Goal: Use online tool/utility: Utilize a website feature to perform a specific function

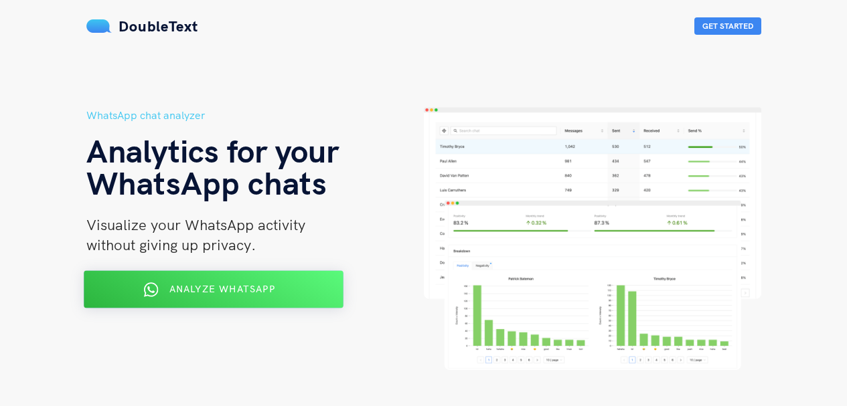
click at [256, 283] on span "Analyze WhatsApp" at bounding box center [222, 289] width 106 height 12
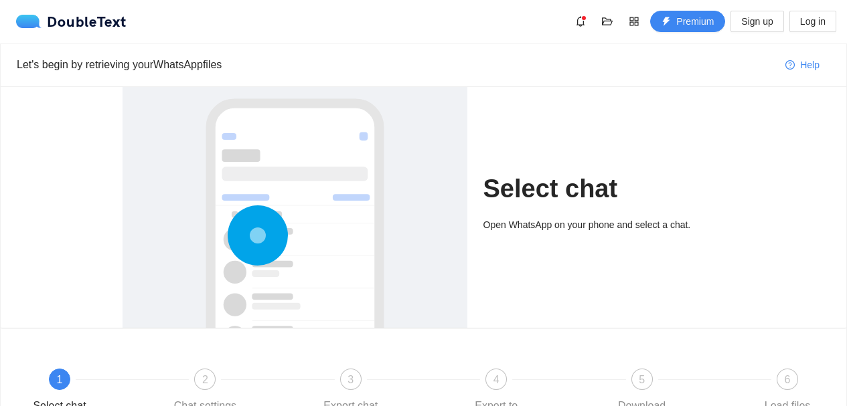
click at [534, 194] on h1 "Select chat" at bounding box center [604, 188] width 242 height 31
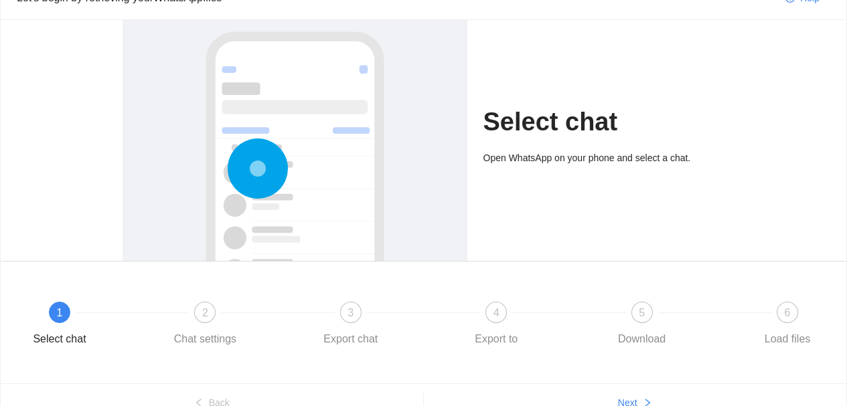
scroll to position [135, 0]
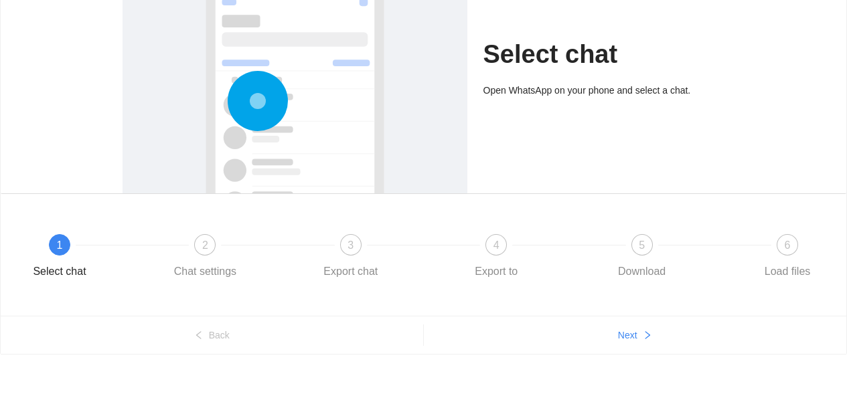
click at [524, 70] on h1 "Select chat" at bounding box center [604, 54] width 242 height 31
click at [531, 92] on div "Open WhatsApp on your phone and select a chat." at bounding box center [604, 90] width 242 height 15
click at [790, 249] on div "6" at bounding box center [786, 244] width 21 height 21
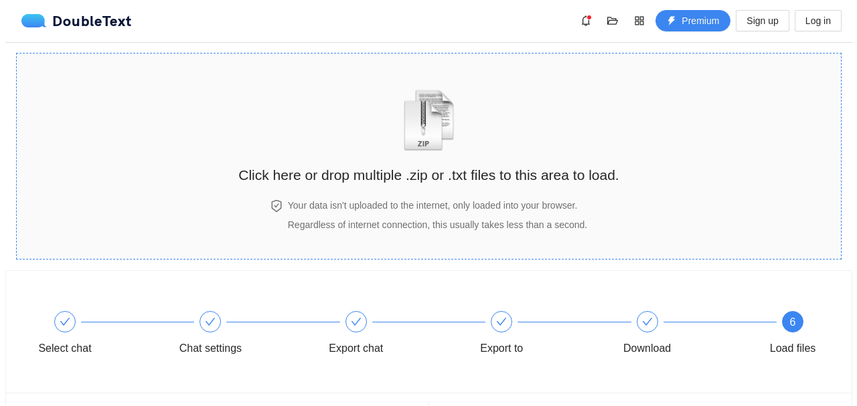
scroll to position [0, 0]
click at [435, 149] on img "zipOrTextIcon" at bounding box center [423, 121] width 62 height 62
click at [765, 69] on section "Click here or drop multiple .zip or .txt files to this area to load. Your data …" at bounding box center [423, 157] width 825 height 207
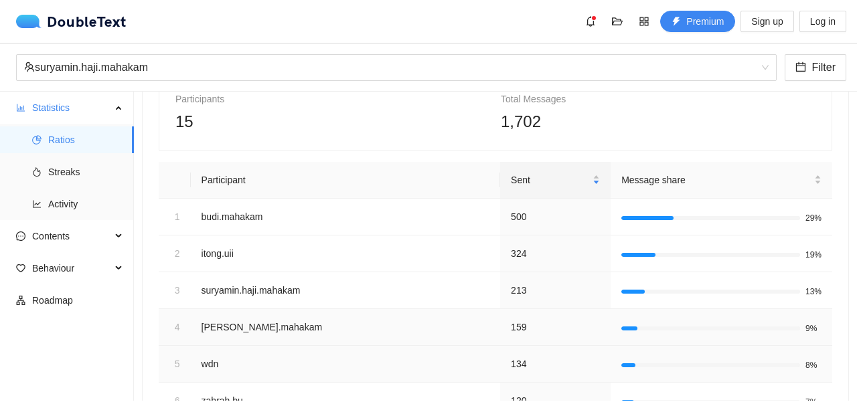
scroll to position [60, 0]
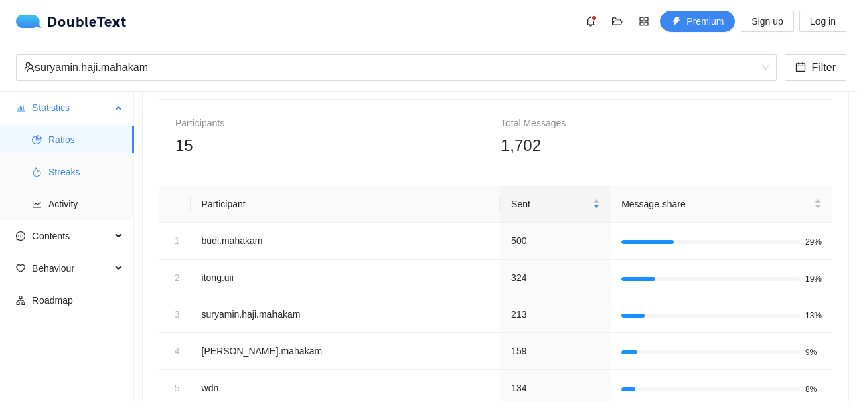
click at [64, 167] on span "Streaks" at bounding box center [85, 172] width 75 height 27
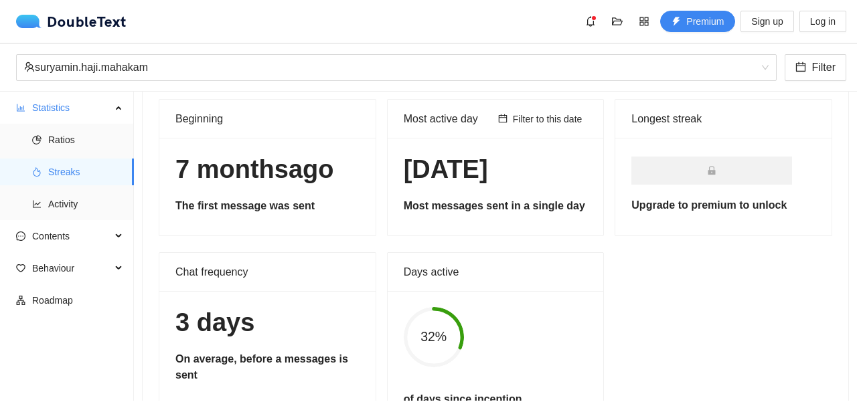
scroll to position [127, 0]
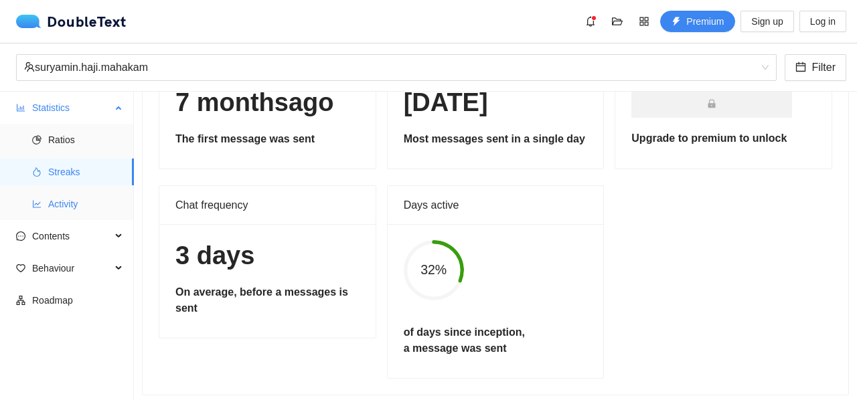
click at [72, 200] on span "Activity" at bounding box center [85, 204] width 75 height 27
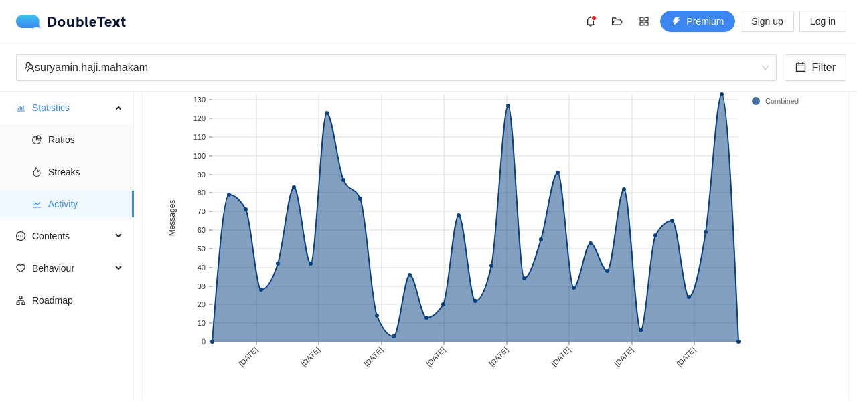
scroll to position [192, 0]
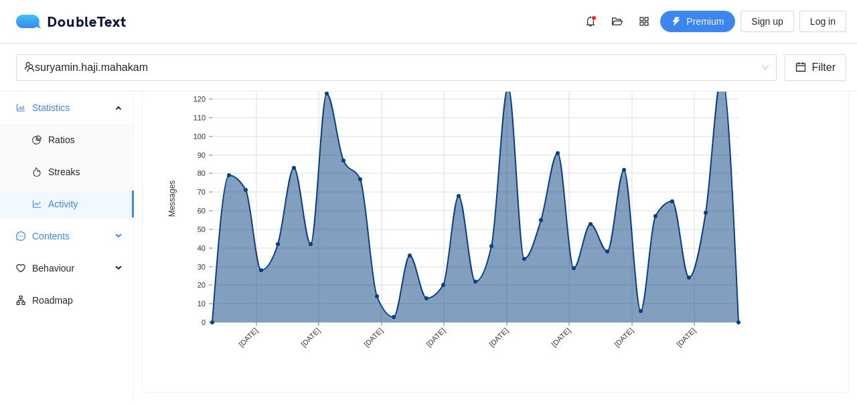
click at [41, 244] on span "Contents" at bounding box center [71, 236] width 79 height 27
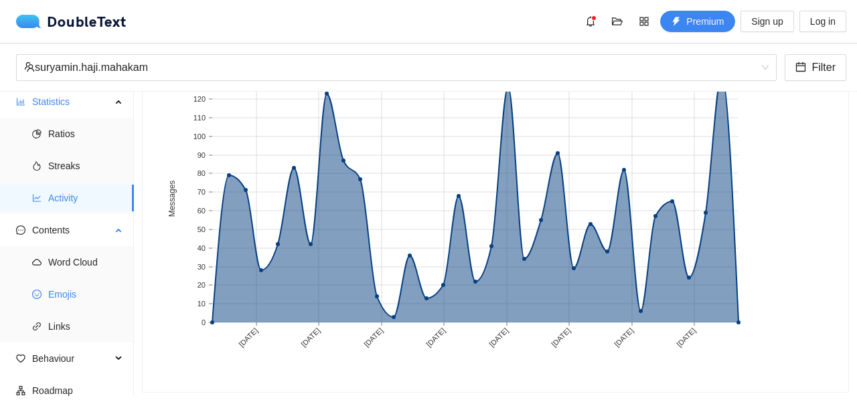
scroll to position [9, 0]
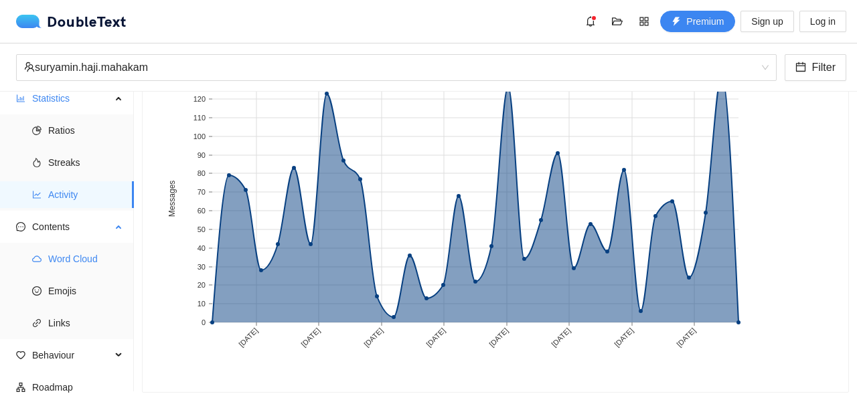
click at [76, 258] on span "Word Cloud" at bounding box center [85, 259] width 75 height 27
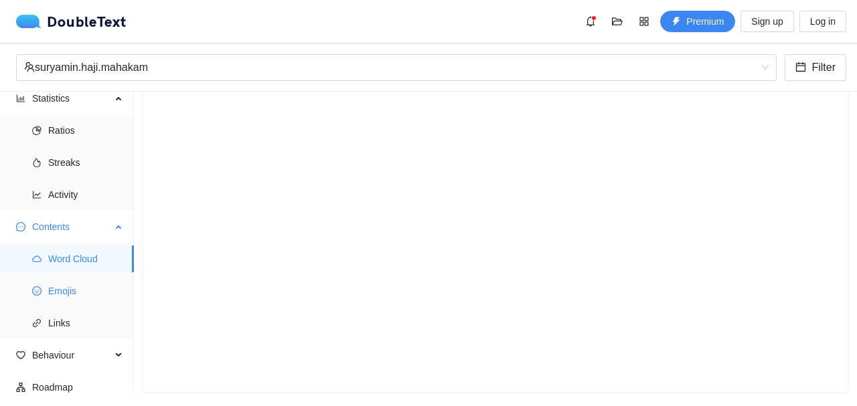
scroll to position [168, 0]
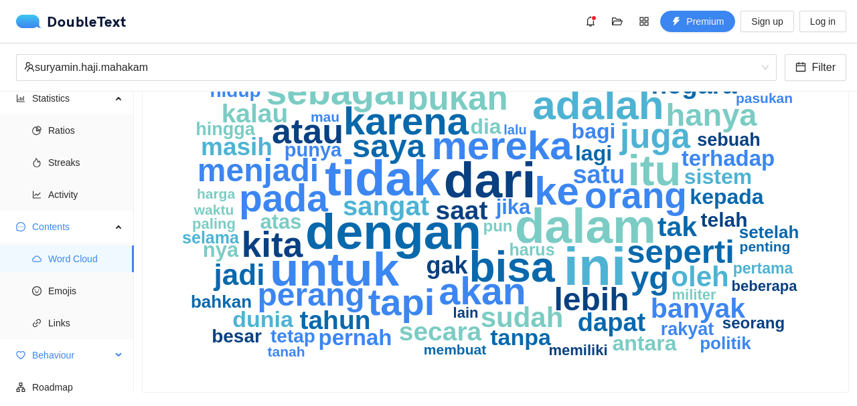
click at [74, 359] on span "Behaviour" at bounding box center [71, 355] width 79 height 27
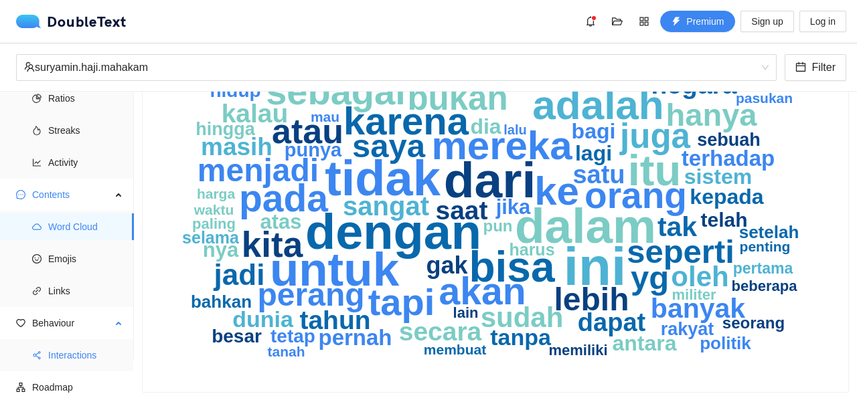
click at [80, 353] on span "Interactions" at bounding box center [85, 355] width 75 height 27
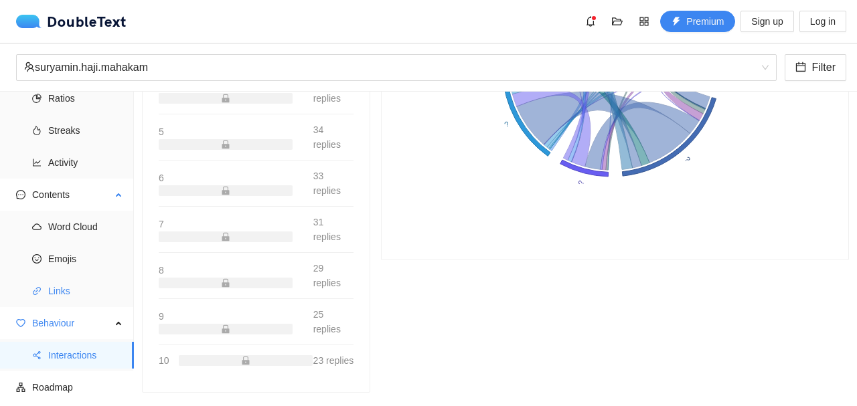
scroll to position [360, 0]
click at [58, 386] on span "Roadmap" at bounding box center [77, 387] width 91 height 27
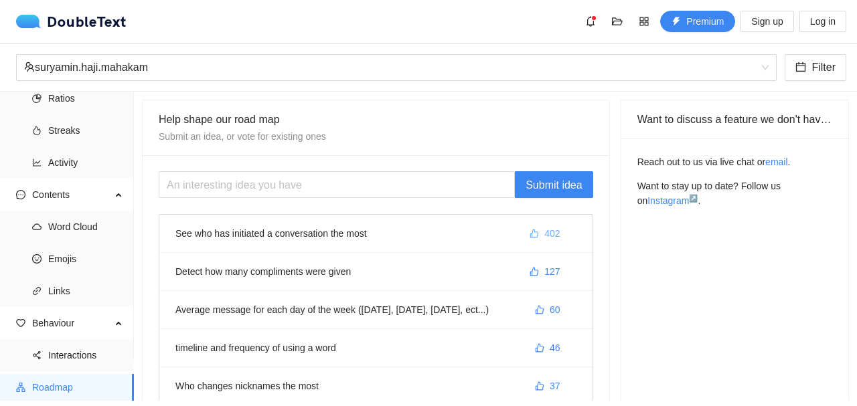
click at [545, 230] on span "402" at bounding box center [551, 233] width 15 height 15
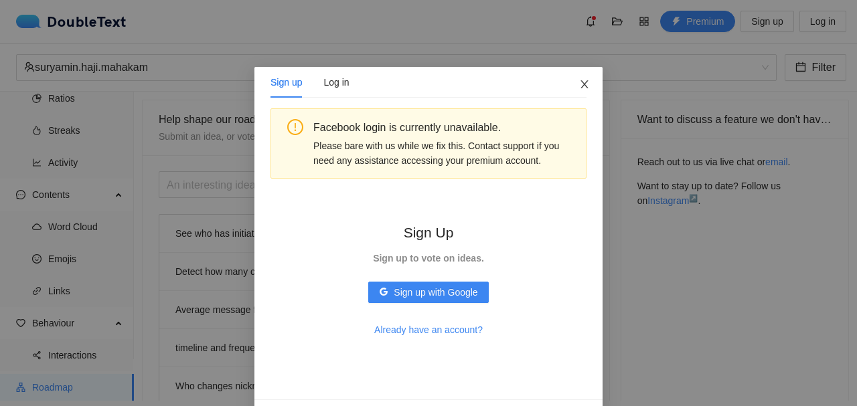
click at [583, 85] on icon "close" at bounding box center [584, 84] width 11 height 11
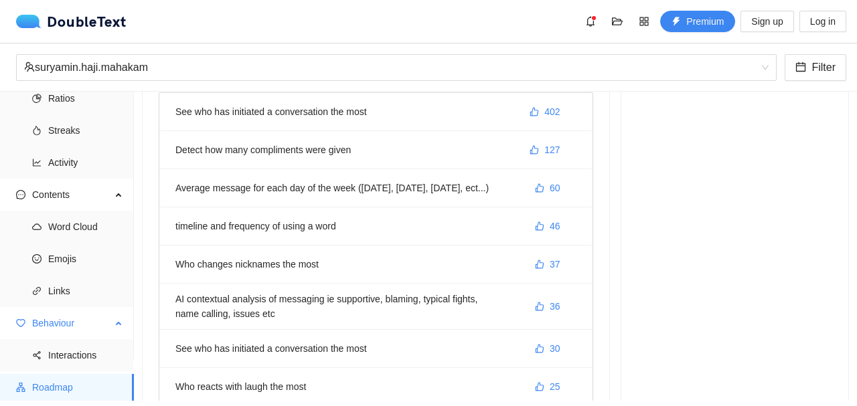
scroll to position [134, 0]
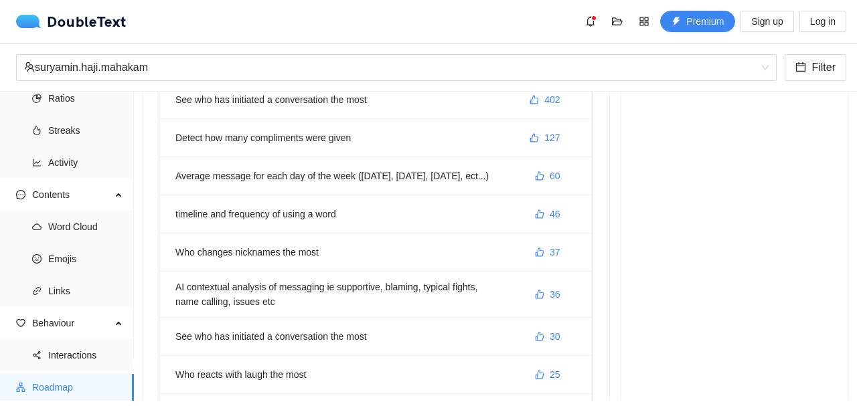
click at [93, 382] on span "Roadmap" at bounding box center [77, 387] width 91 height 27
click at [82, 367] on span "Interactions" at bounding box center [85, 355] width 75 height 27
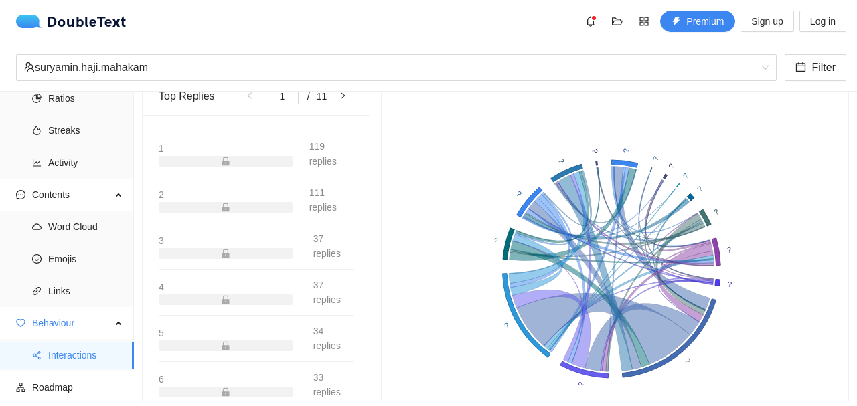
click at [227, 348] on icon "lock" at bounding box center [225, 346] width 7 height 9
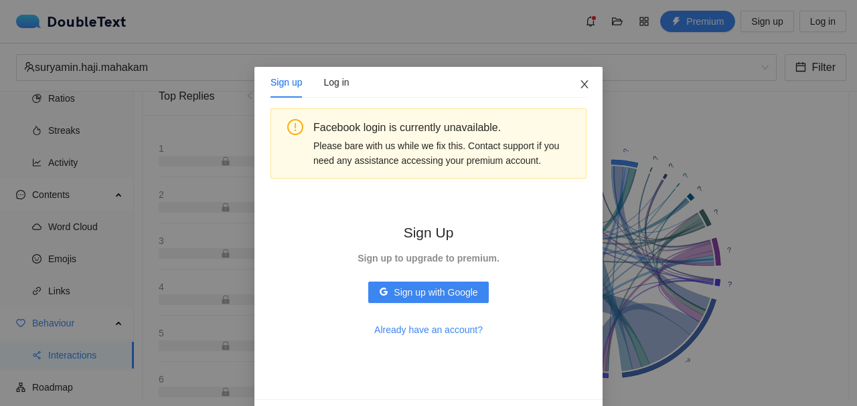
click at [577, 79] on span "Close" at bounding box center [584, 85] width 36 height 36
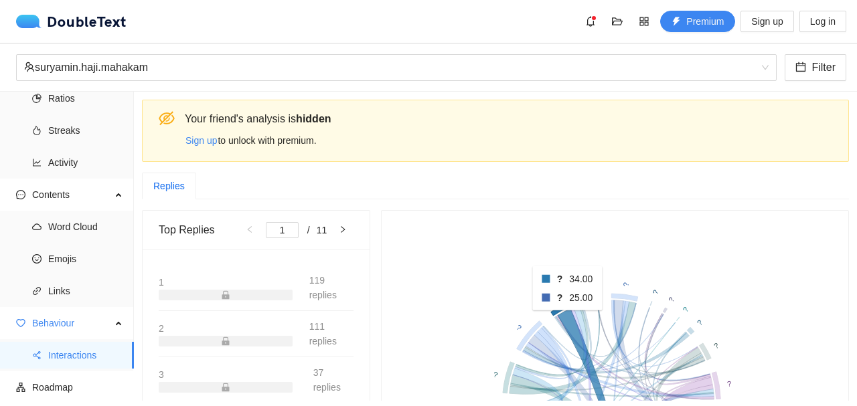
click at [563, 320] on icon at bounding box center [595, 407] width 75 height 196
click at [562, 323] on icon at bounding box center [595, 407] width 75 height 196
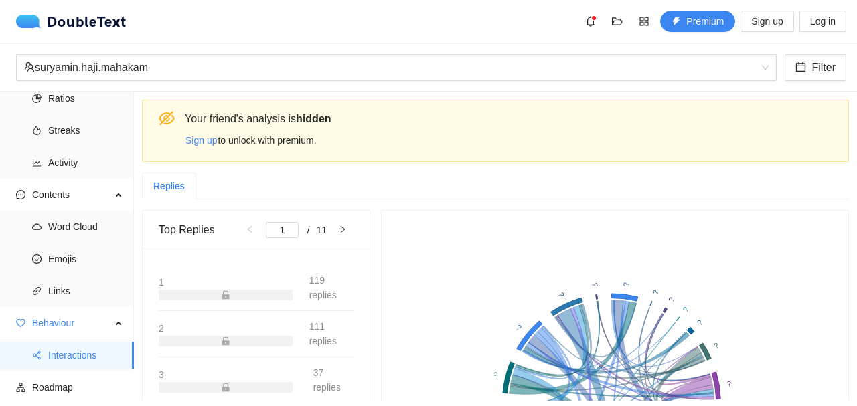
click at [318, 283] on span "119 replies" at bounding box center [331, 287] width 45 height 29
click at [318, 276] on span "119 replies" at bounding box center [331, 287] width 45 height 29
click at [768, 69] on span "suryamin.haji.mahakam" at bounding box center [396, 67] width 744 height 25
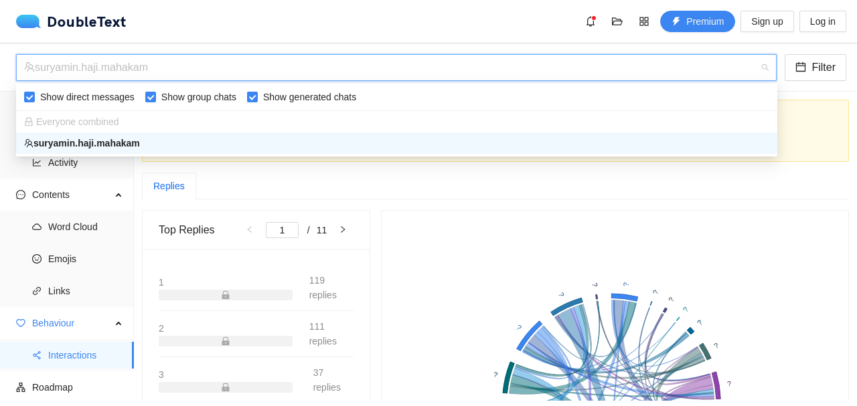
scroll to position [67, 0]
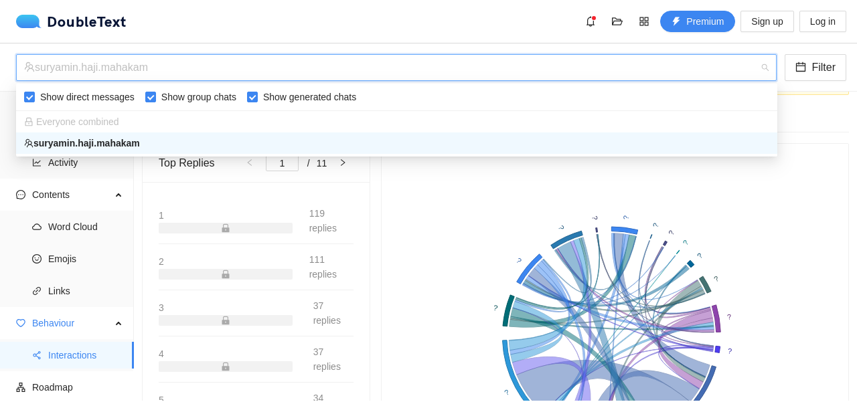
click at [132, 147] on div "suryamin.haji.mahakam" at bounding box center [396, 143] width 745 height 15
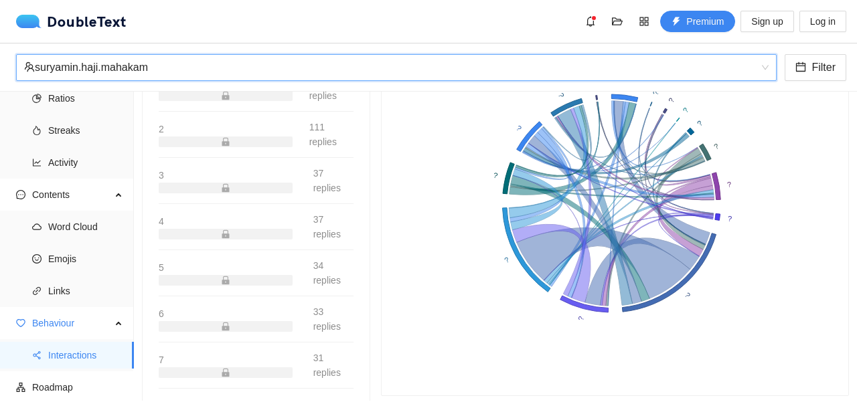
scroll to position [335, 0]
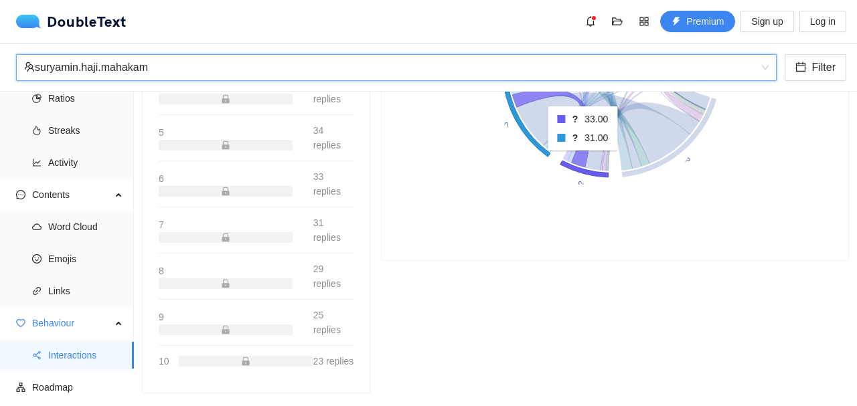
click at [578, 160] on icon at bounding box center [552, 128] width 78 height 78
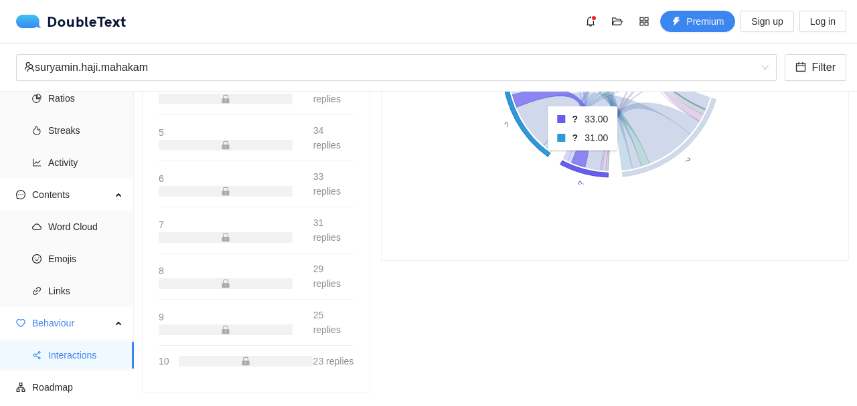
click at [578, 160] on icon at bounding box center [552, 128] width 78 height 78
click at [576, 162] on icon at bounding box center [552, 128] width 78 height 78
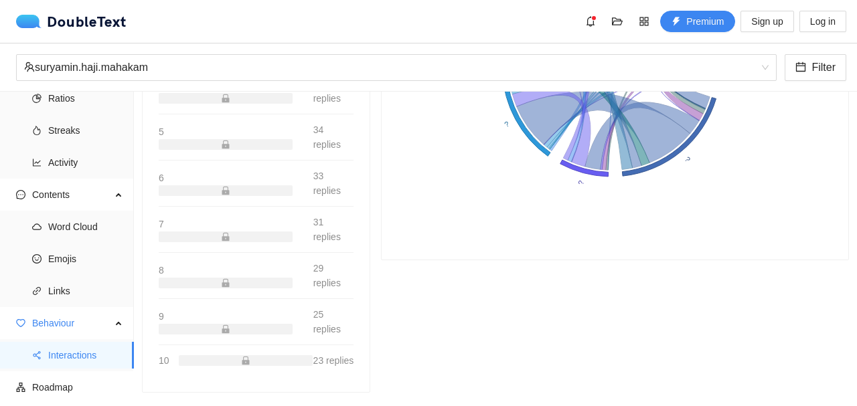
scroll to position [360, 0]
click at [84, 254] on span "Emojis" at bounding box center [85, 259] width 75 height 27
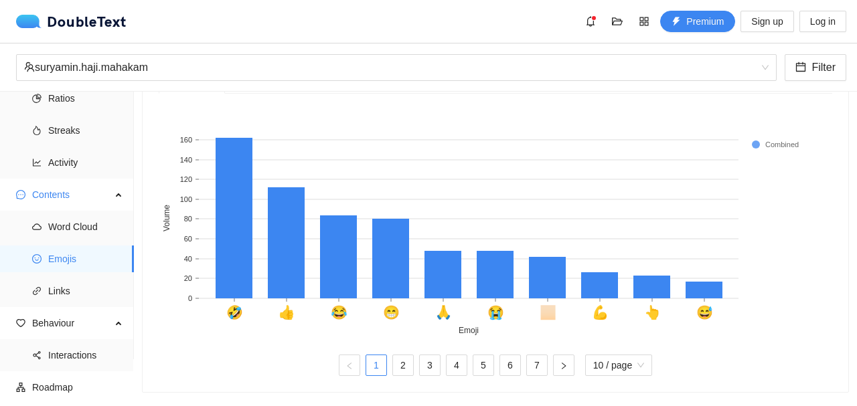
scroll to position [448, 0]
click at [94, 219] on span "Word Cloud" at bounding box center [85, 227] width 75 height 27
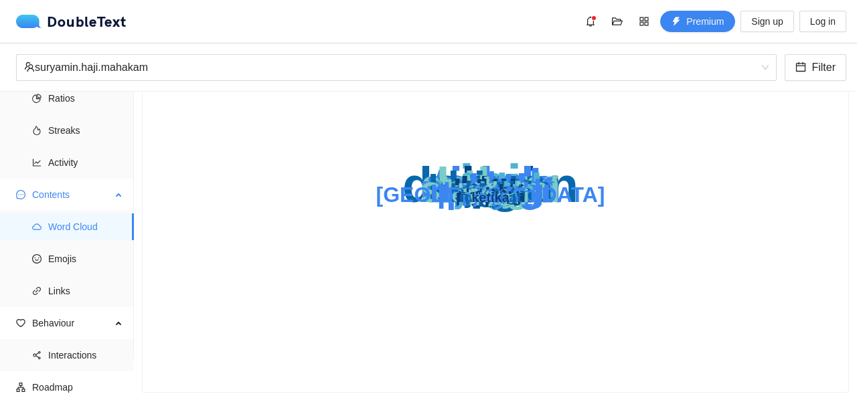
scroll to position [168, 0]
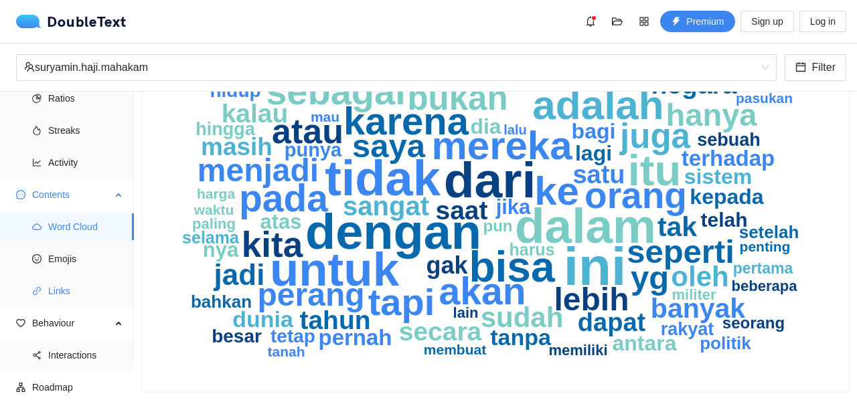
click at [61, 291] on span "Links" at bounding box center [85, 291] width 75 height 27
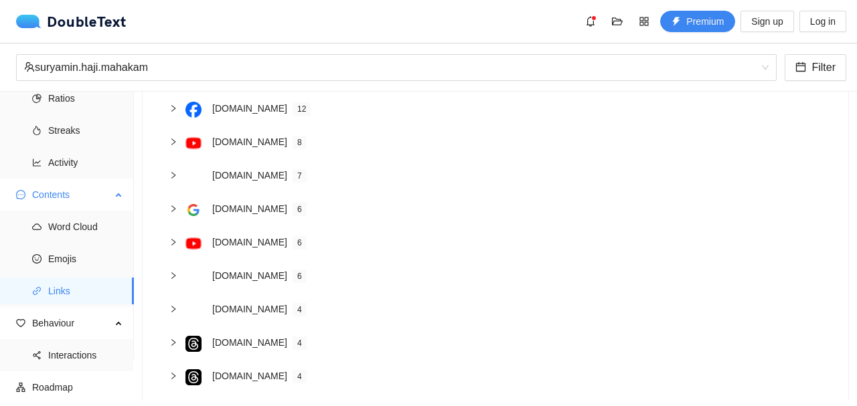
scroll to position [226, 0]
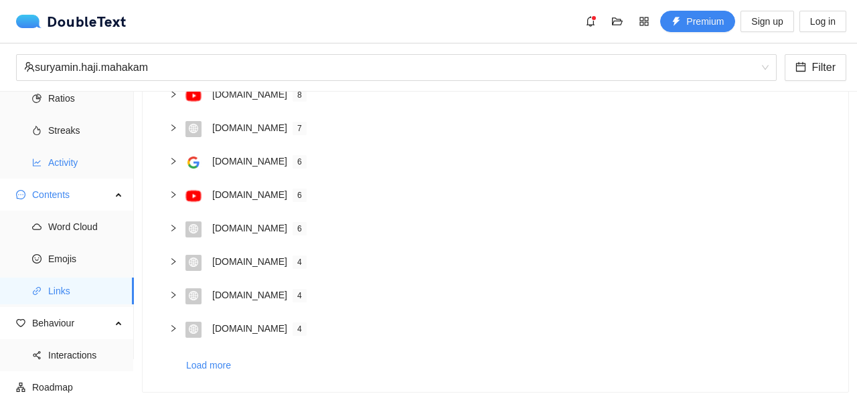
click at [82, 163] on span "Activity" at bounding box center [85, 162] width 75 height 27
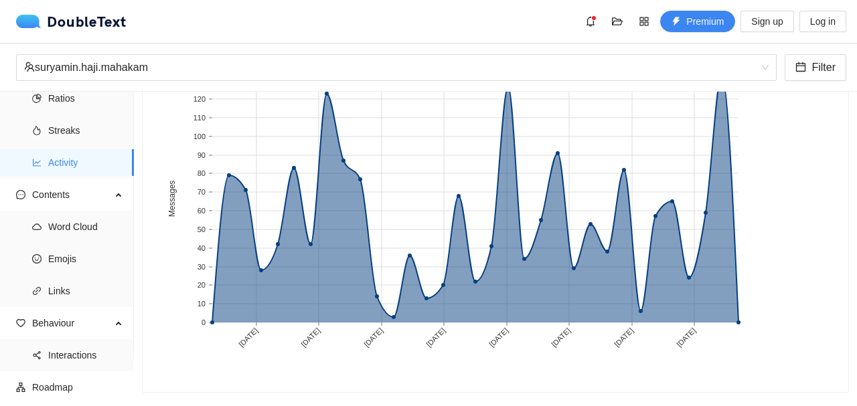
scroll to position [192, 0]
click at [60, 137] on span "Streaks" at bounding box center [85, 130] width 75 height 27
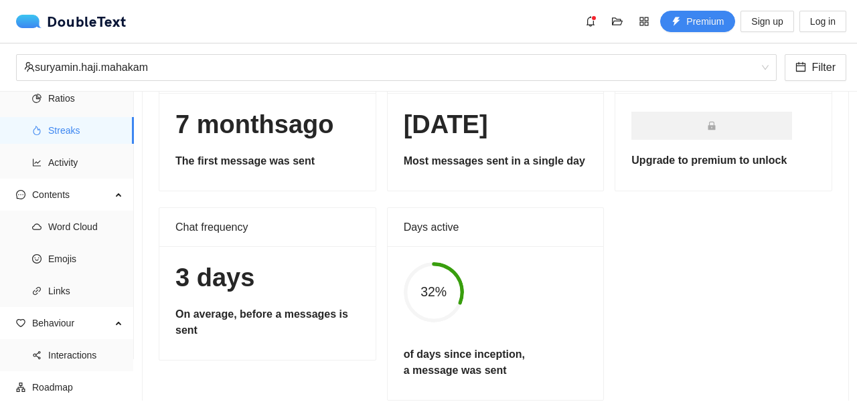
scroll to position [73, 0]
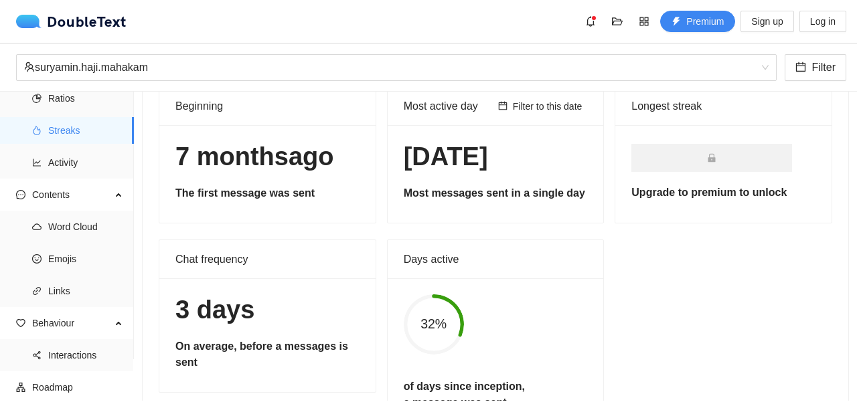
click at [507, 153] on h1 "5 Jul 2027" at bounding box center [496, 156] width 184 height 31
click at [70, 101] on span "Ratios" at bounding box center [85, 98] width 75 height 27
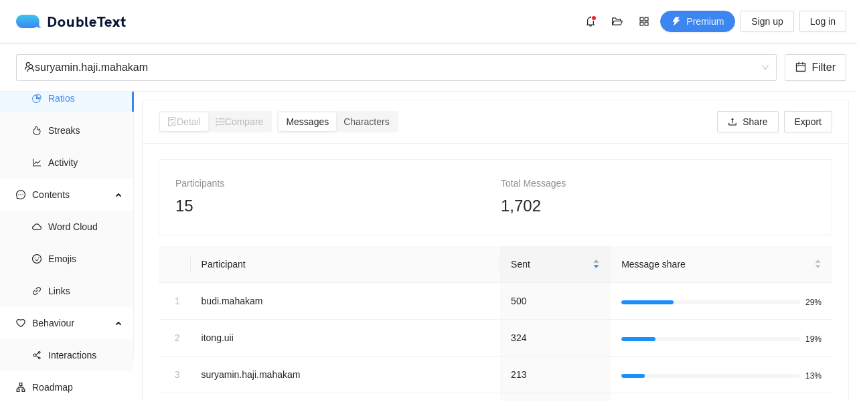
click at [580, 261] on div "Sent" at bounding box center [555, 264] width 89 height 15
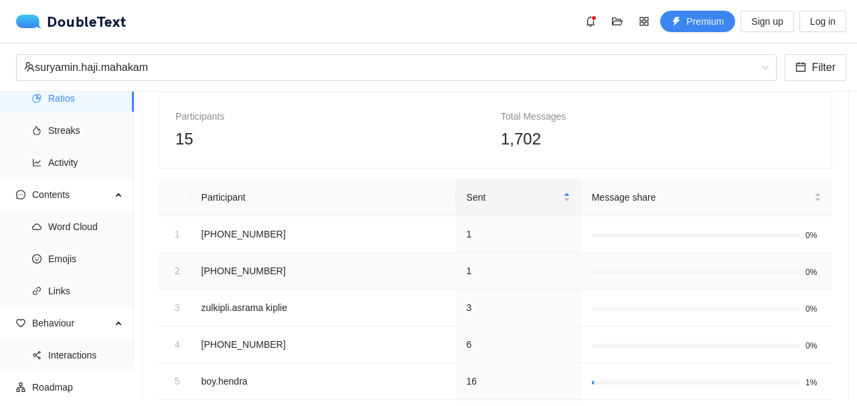
scroll to position [134, 0]
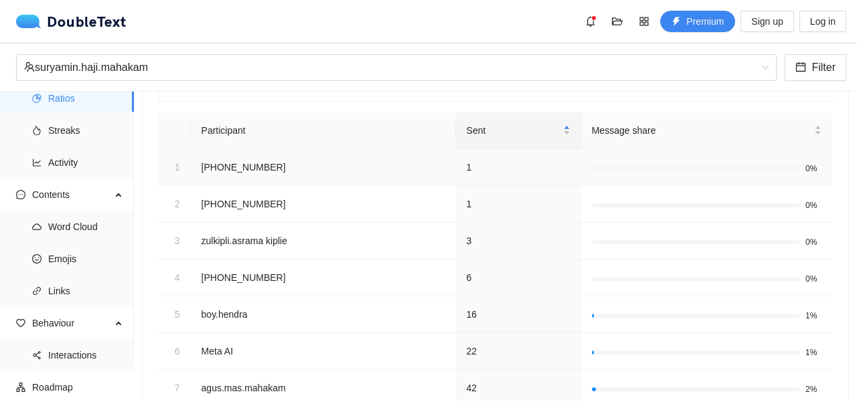
click at [257, 167] on td "+62 853-4676-0346" at bounding box center [323, 167] width 265 height 37
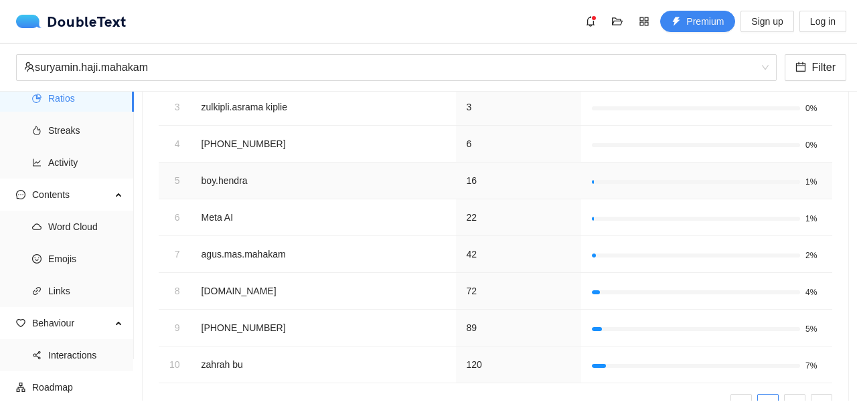
scroll to position [328, 0]
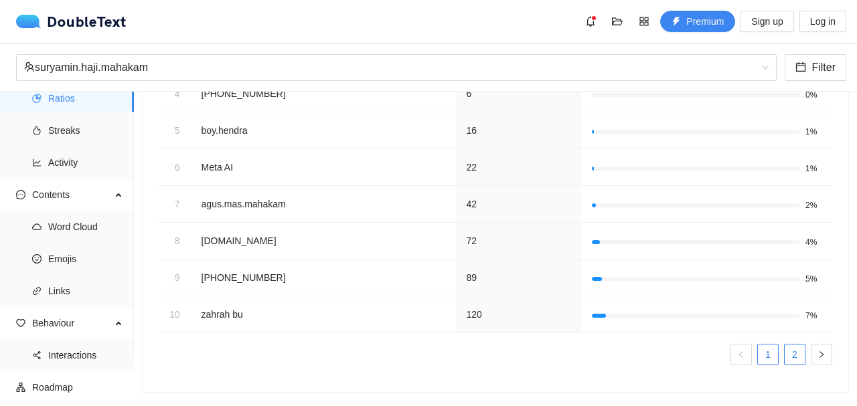
click at [785, 345] on link "2" at bounding box center [794, 355] width 20 height 20
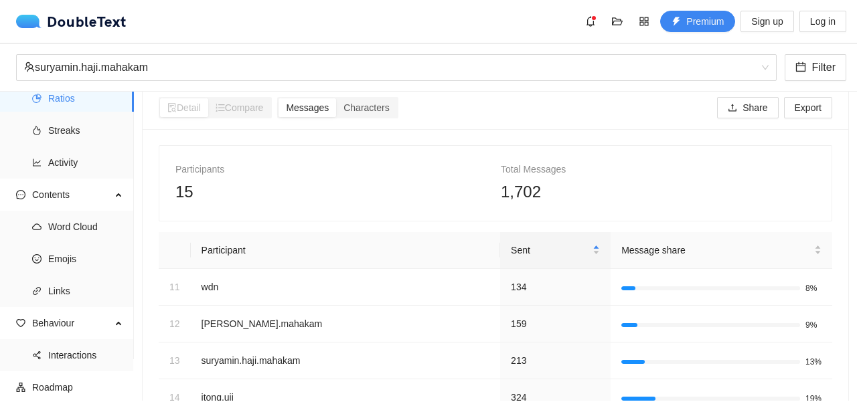
scroll to position [0, 0]
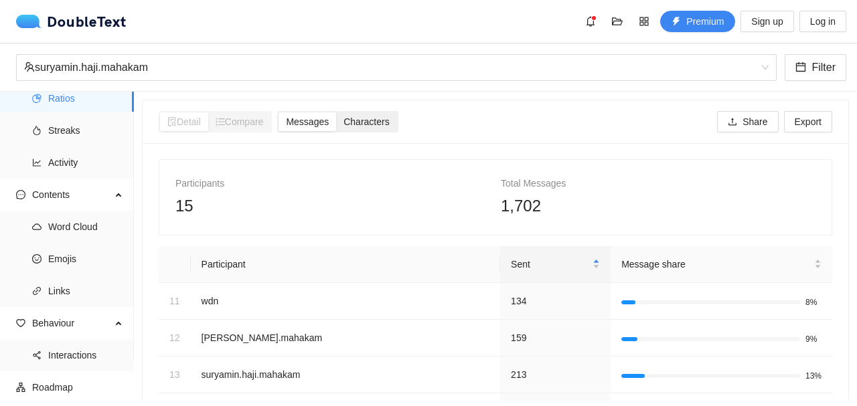
click at [380, 127] on span "Characters" at bounding box center [366, 121] width 46 height 11
click at [336, 112] on input "Characters" at bounding box center [336, 112] width 0 height 0
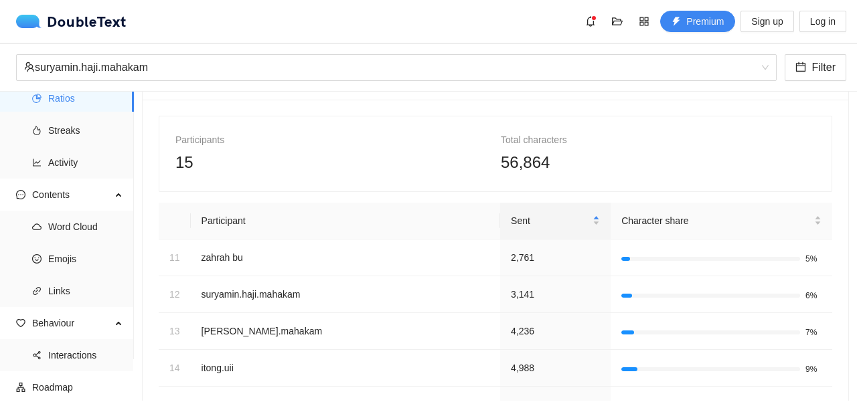
scroll to position [67, 0]
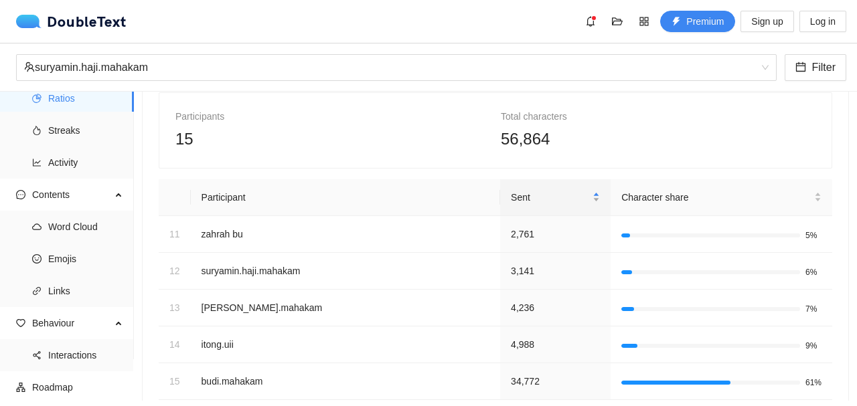
click at [568, 201] on div "Sent" at bounding box center [555, 197] width 89 height 15
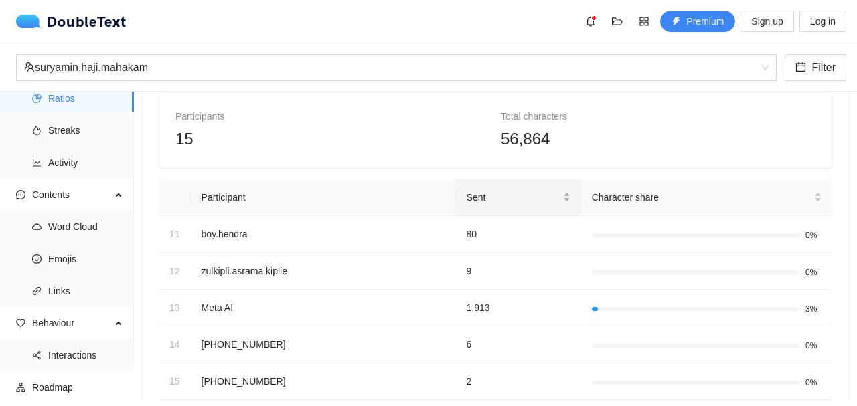
click at [557, 193] on div "Sent" at bounding box center [519, 197] width 104 height 15
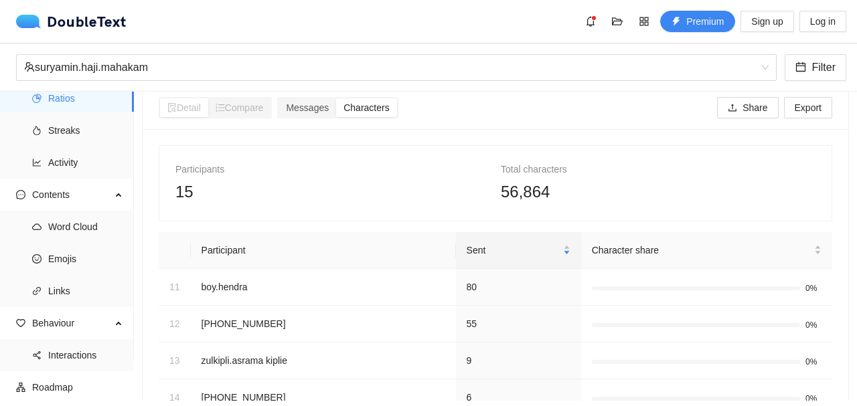
scroll to position [10, 0]
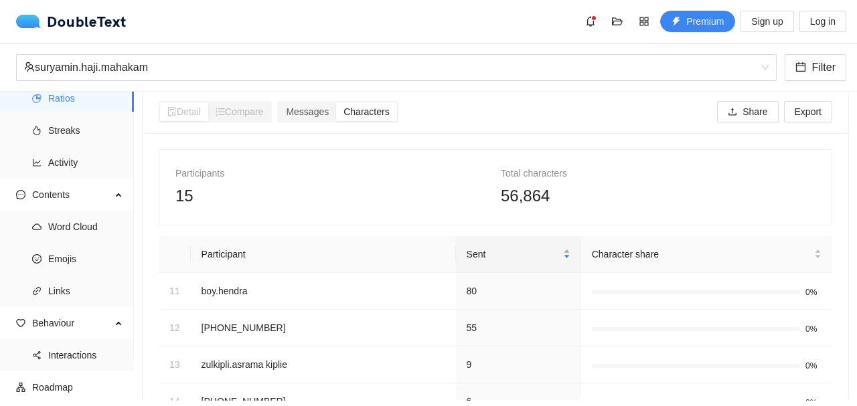
click at [562, 253] on div "Sent" at bounding box center [519, 254] width 104 height 15
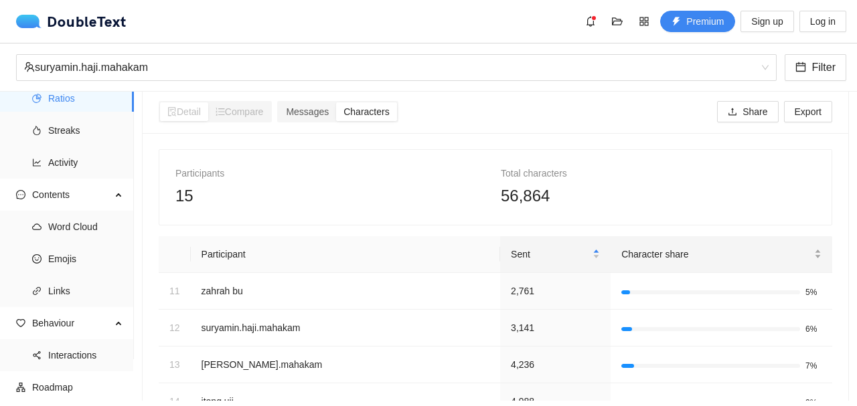
click at [807, 250] on div "Character share" at bounding box center [721, 254] width 200 height 15
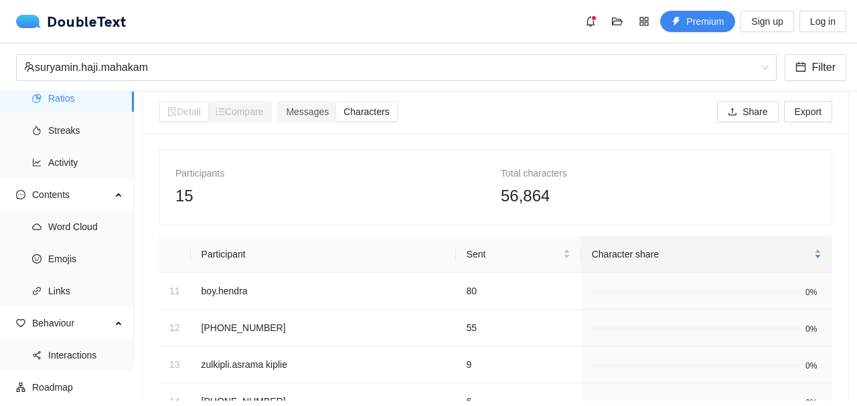
click at [807, 250] on div "Character share" at bounding box center [707, 254] width 230 height 15
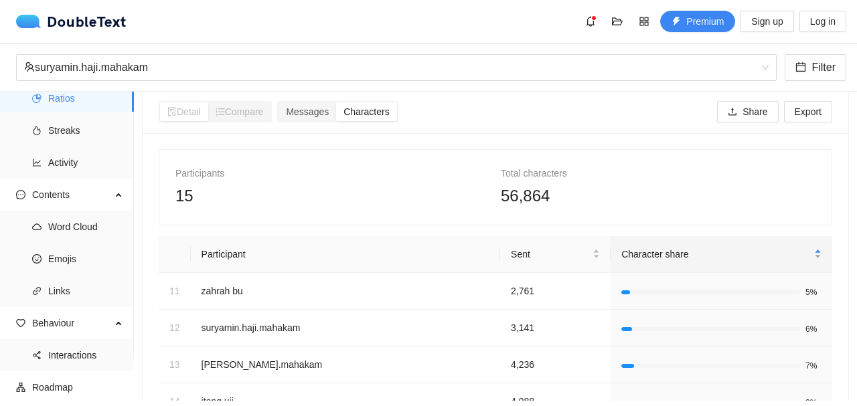
click at [807, 250] on div "Character share" at bounding box center [721, 254] width 200 height 15
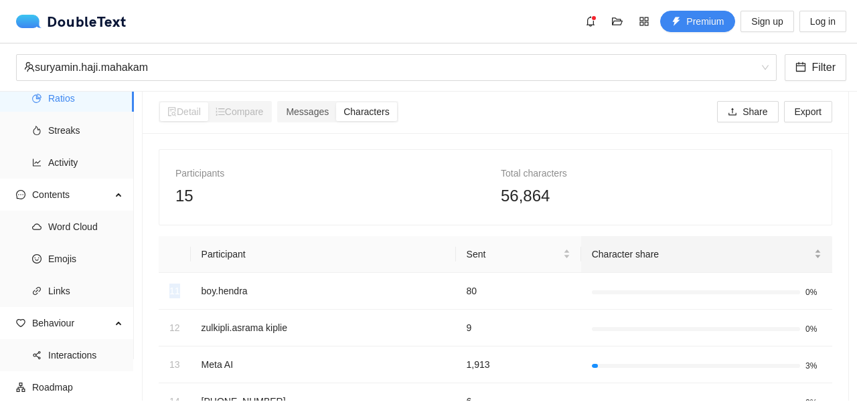
click at [807, 250] on div "Character share" at bounding box center [707, 254] width 230 height 15
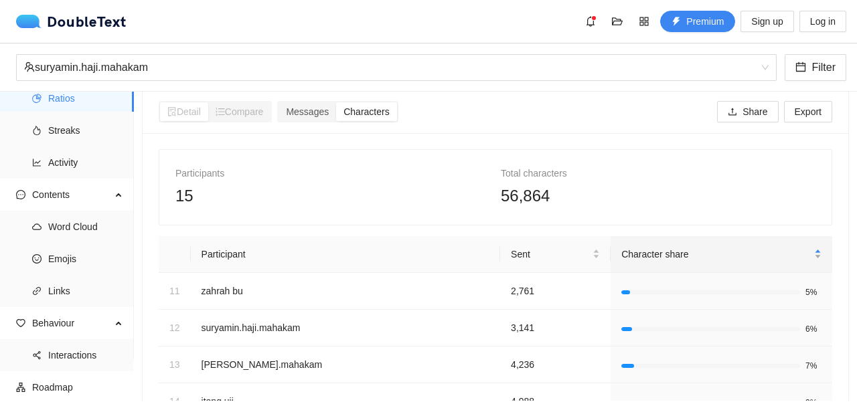
click at [807, 250] on div "Character share" at bounding box center [721, 254] width 200 height 15
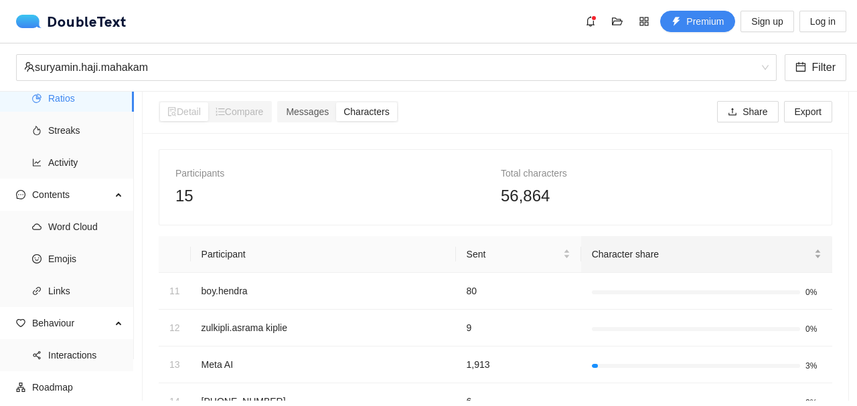
click at [807, 250] on div "Character share" at bounding box center [707, 254] width 230 height 15
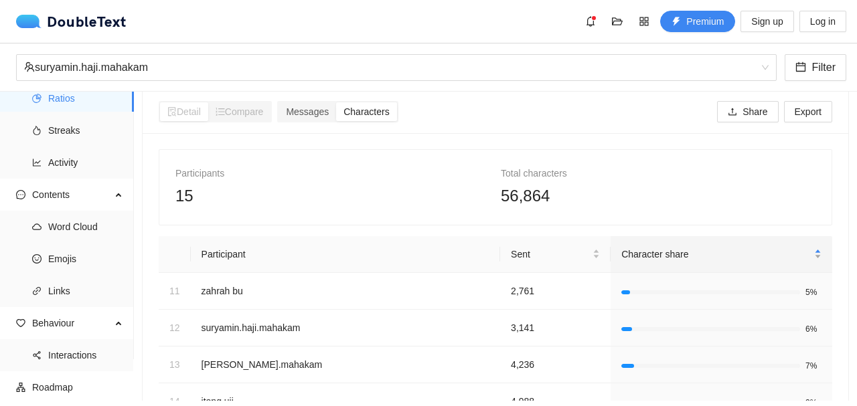
click at [807, 250] on div "Character share" at bounding box center [721, 254] width 200 height 15
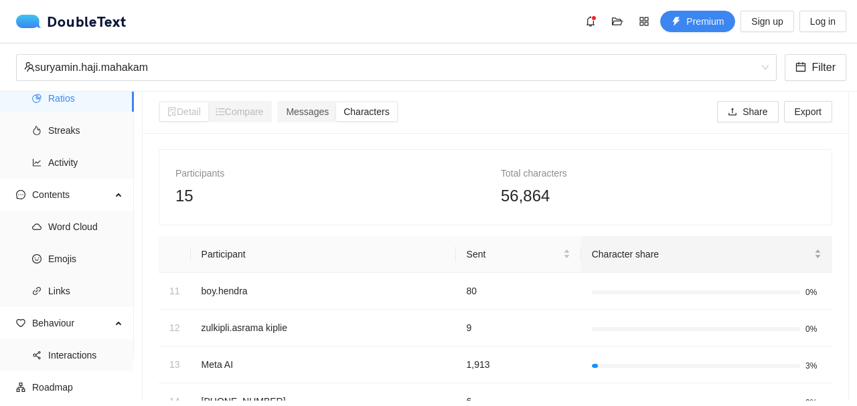
click at [807, 250] on div "Character share" at bounding box center [707, 254] width 230 height 15
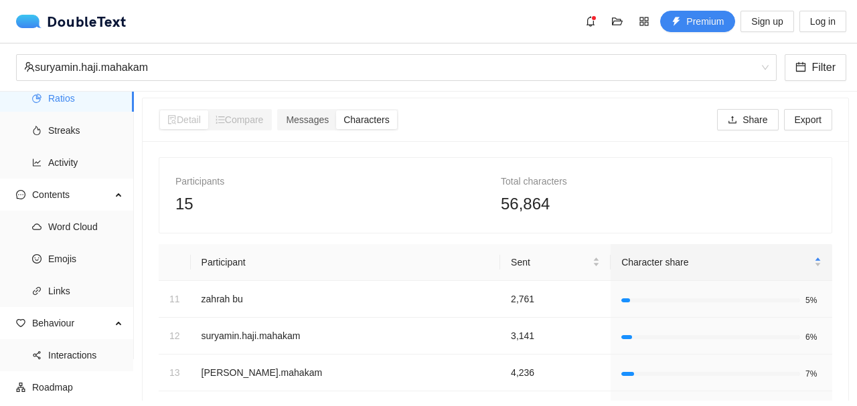
scroll to position [0, 0]
click at [324, 122] on span "Messages" at bounding box center [307, 121] width 43 height 11
click at [278, 112] on input "Messages" at bounding box center [278, 112] width 0 height 0
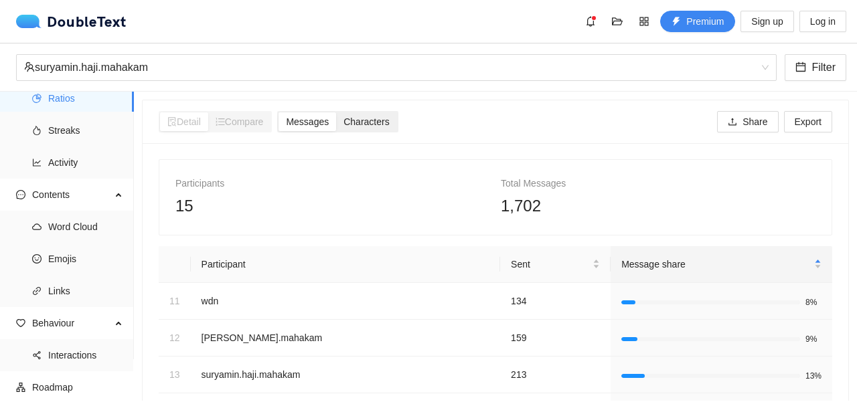
click at [357, 123] on span "Characters" at bounding box center [366, 121] width 46 height 11
click at [336, 112] on input "Characters" at bounding box center [336, 112] width 0 height 0
click at [285, 161] on div "Participants 15 Total characters 56,864" at bounding box center [495, 197] width 672 height 75
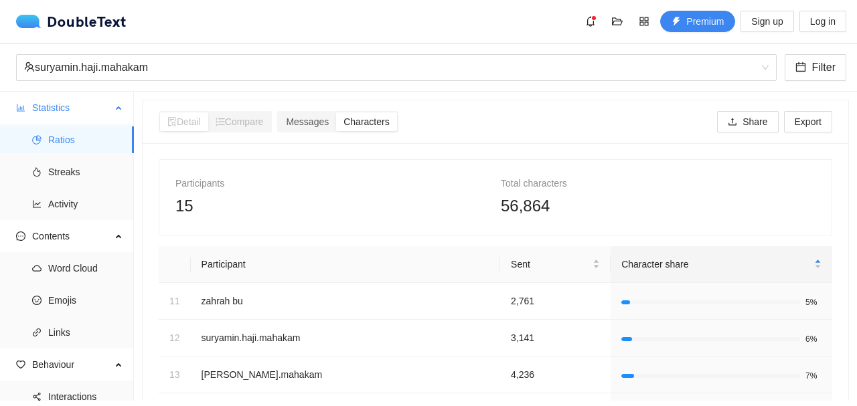
click at [117, 106] on icon at bounding box center [119, 106] width 7 height 0
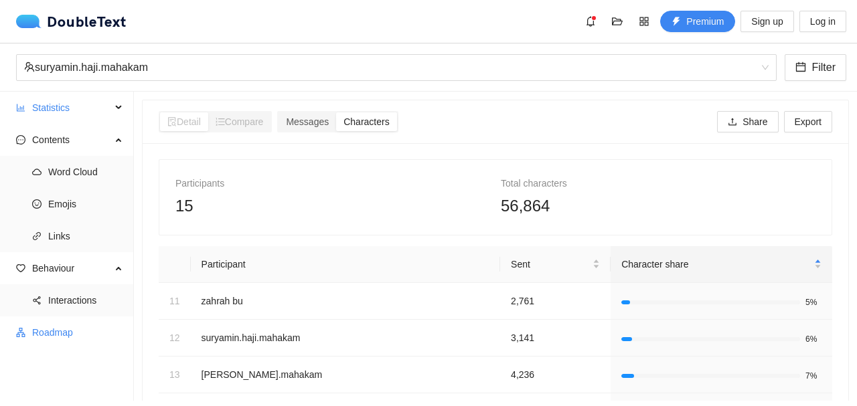
click at [48, 331] on span "Roadmap" at bounding box center [77, 332] width 91 height 27
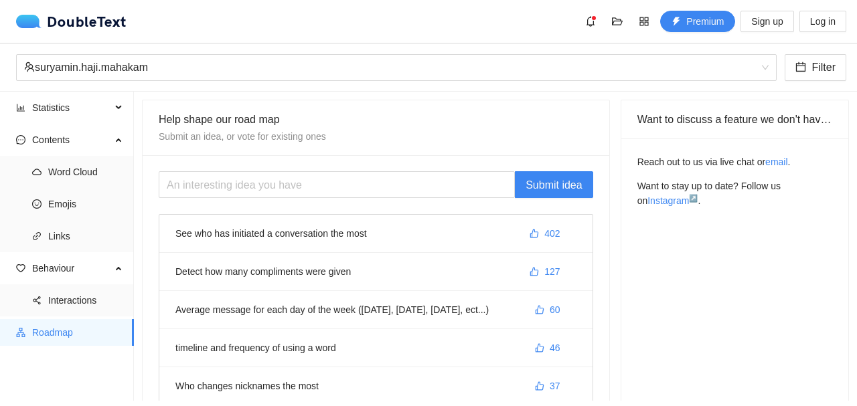
click at [319, 236] on li "See who has initiated a conversation the most 402" at bounding box center [375, 234] width 433 height 38
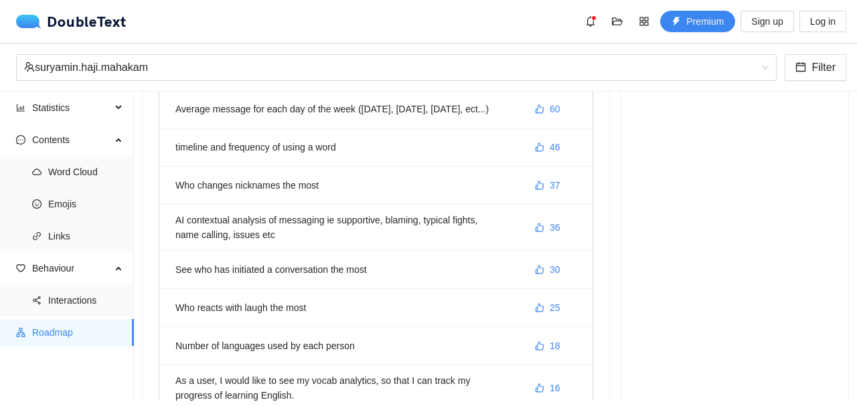
scroll to position [303, 0]
